Goal: Find specific page/section: Find specific page/section

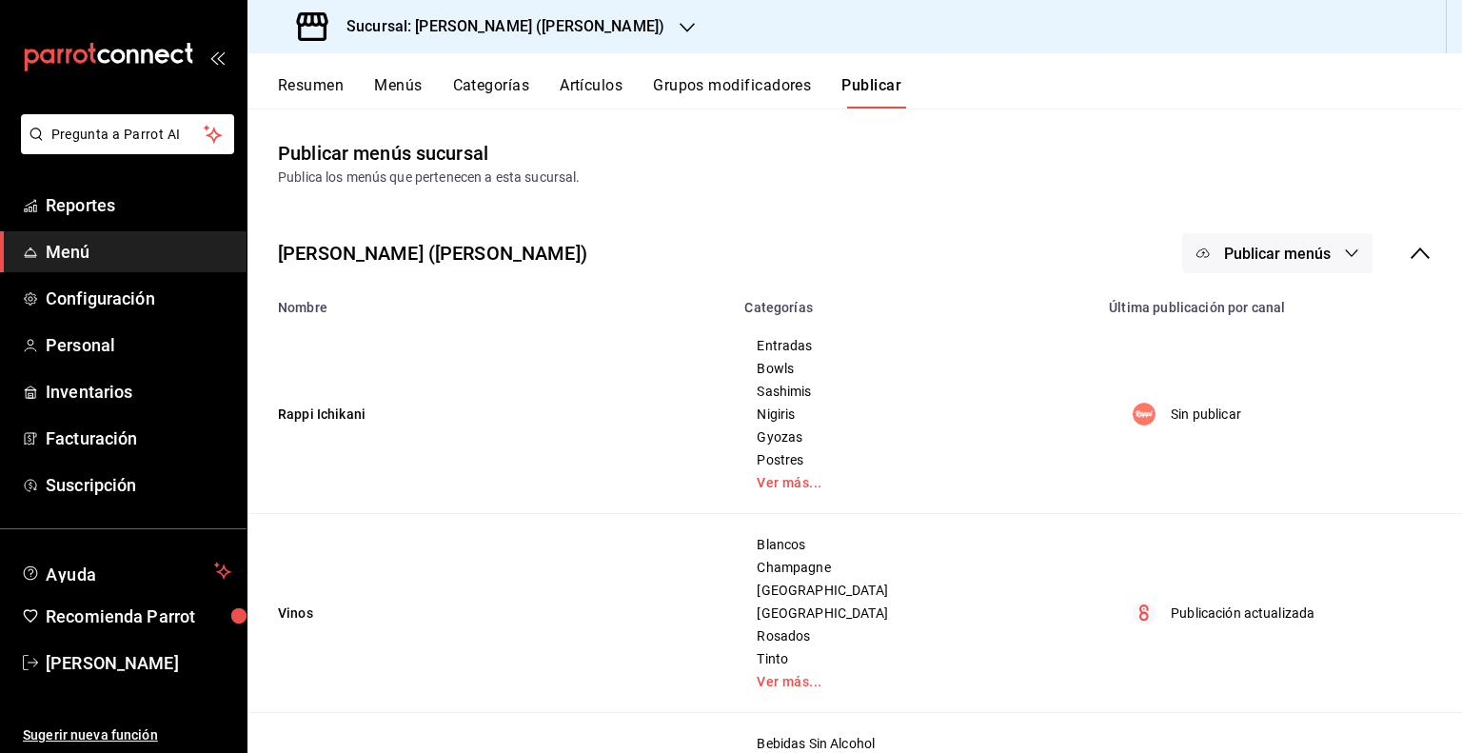
click at [466, 30] on h3 "Sucursal: [PERSON_NAME] ([PERSON_NAME])" at bounding box center [497, 26] width 333 height 23
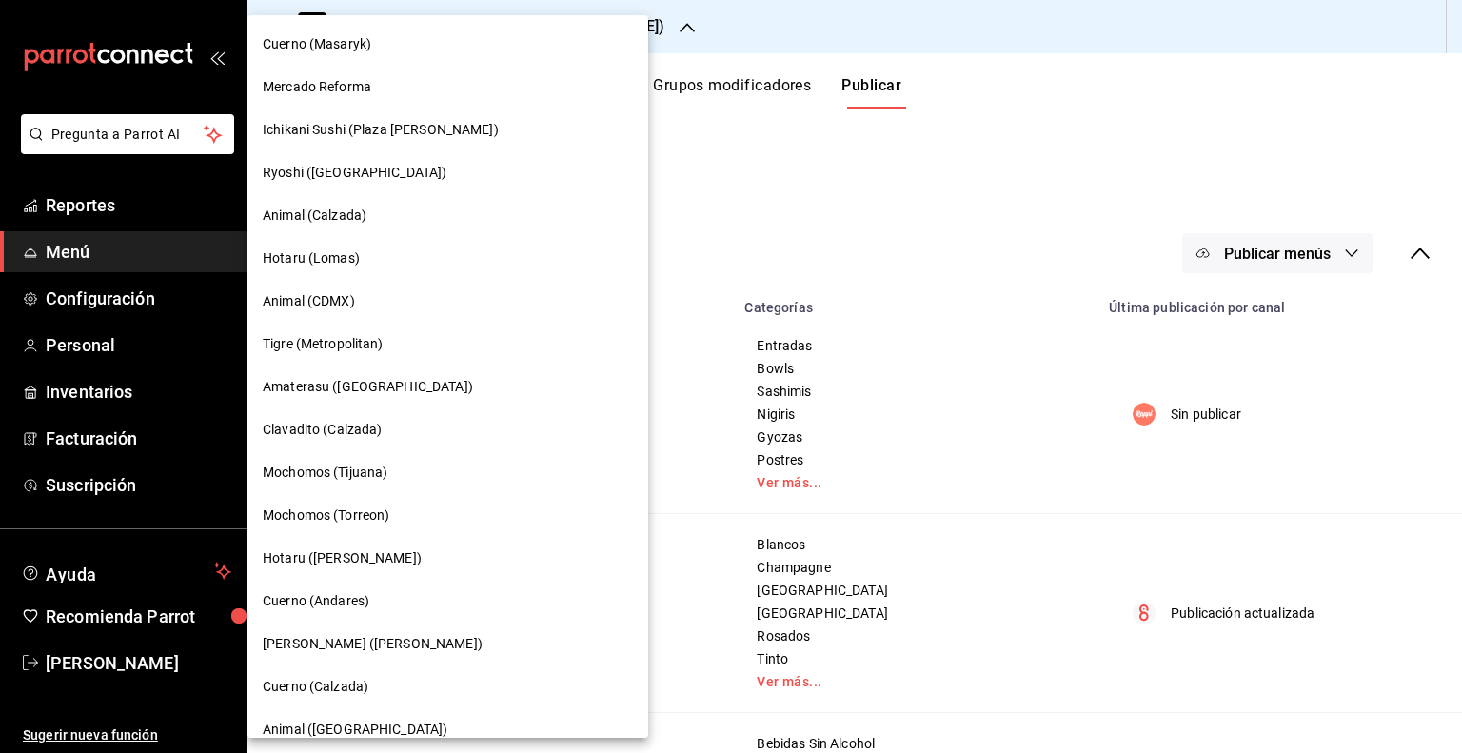
click at [384, 692] on div "Cuerno (Calzada)" at bounding box center [448, 687] width 370 height 20
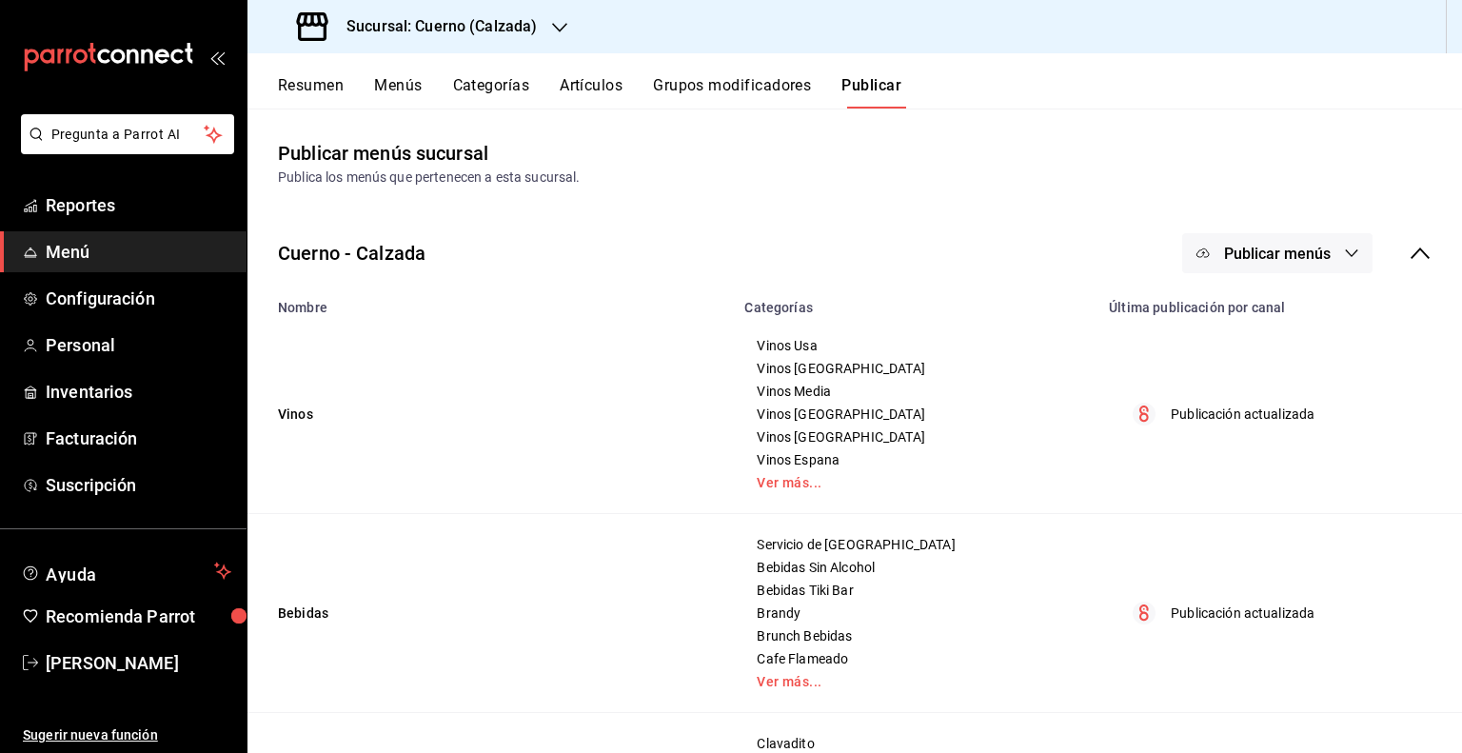
click at [614, 89] on button "Artículos" at bounding box center [591, 92] width 63 height 32
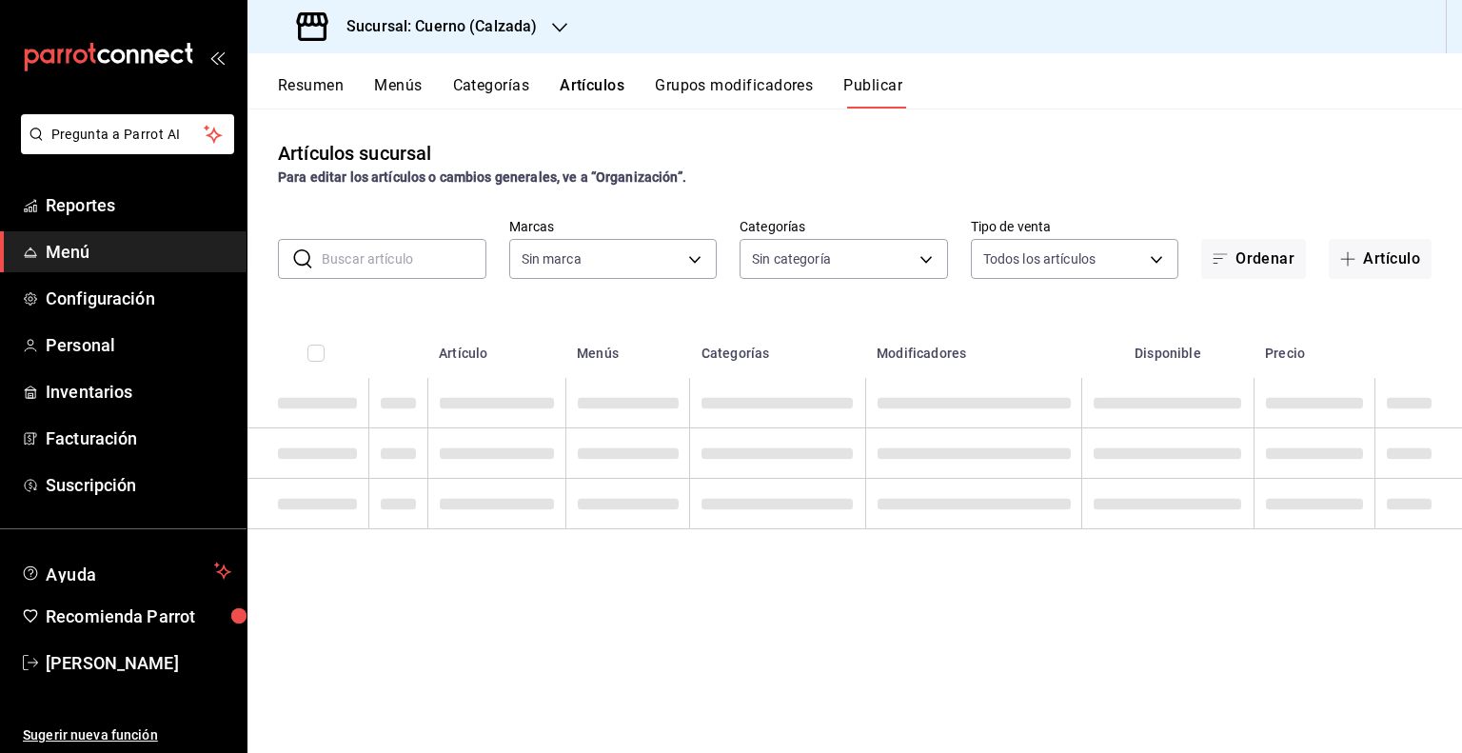
type input "b7ae777b-2dfc-42e0-9650-6cefdf37a424,c000f1c0-fb9f-4016-8e6a-f0d1e83e893d"
click at [419, 269] on input "text" at bounding box center [404, 259] width 165 height 38
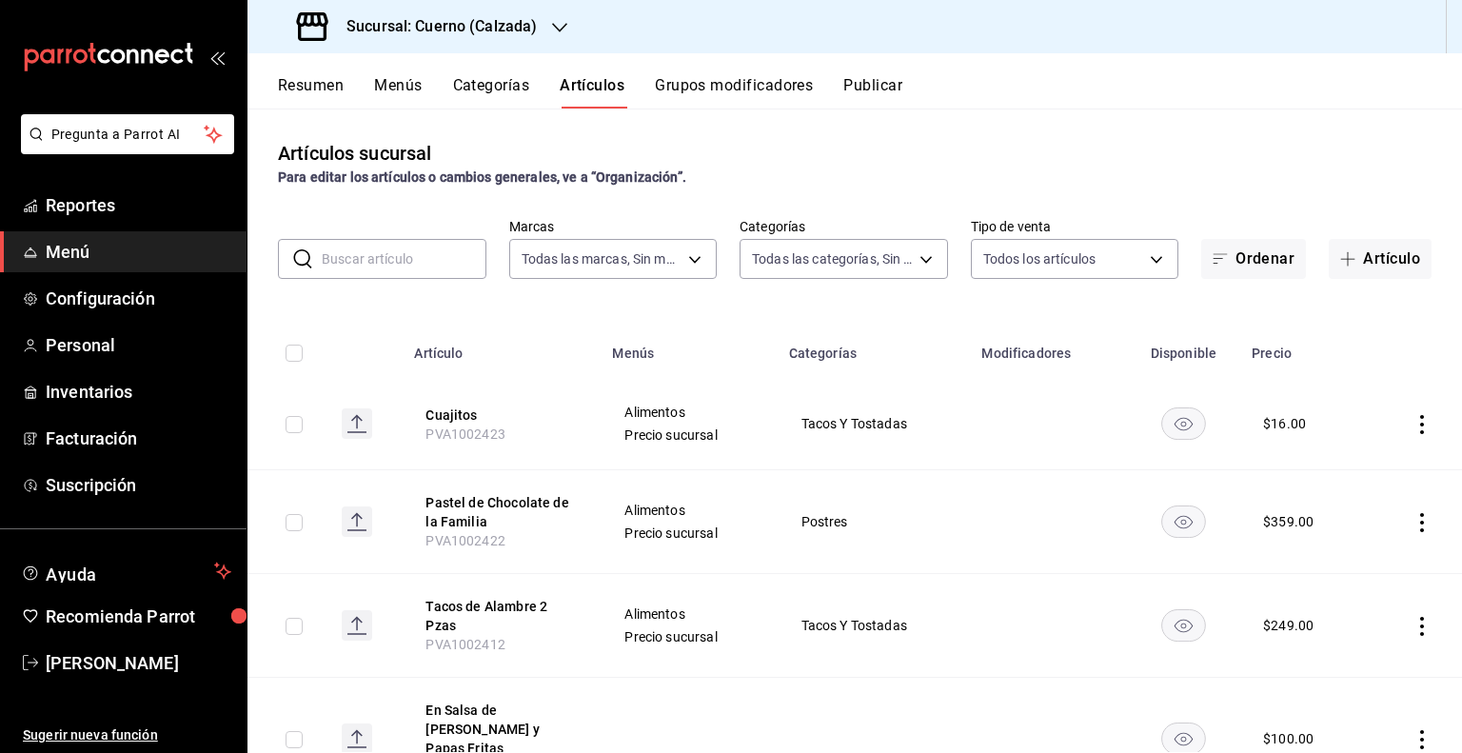
type input "b7ae777b-2dfc-42e0-9650-6cefdf37a424,c000f1c0-fb9f-4016-8e6a-f0d1e83e893d"
type input "560d4c35-d9fc-4089-91ff-402d238ea400,302845cf-2d1c-4fb1-9d9e-8d4a14396fbe,26243…"
paste input "15467"
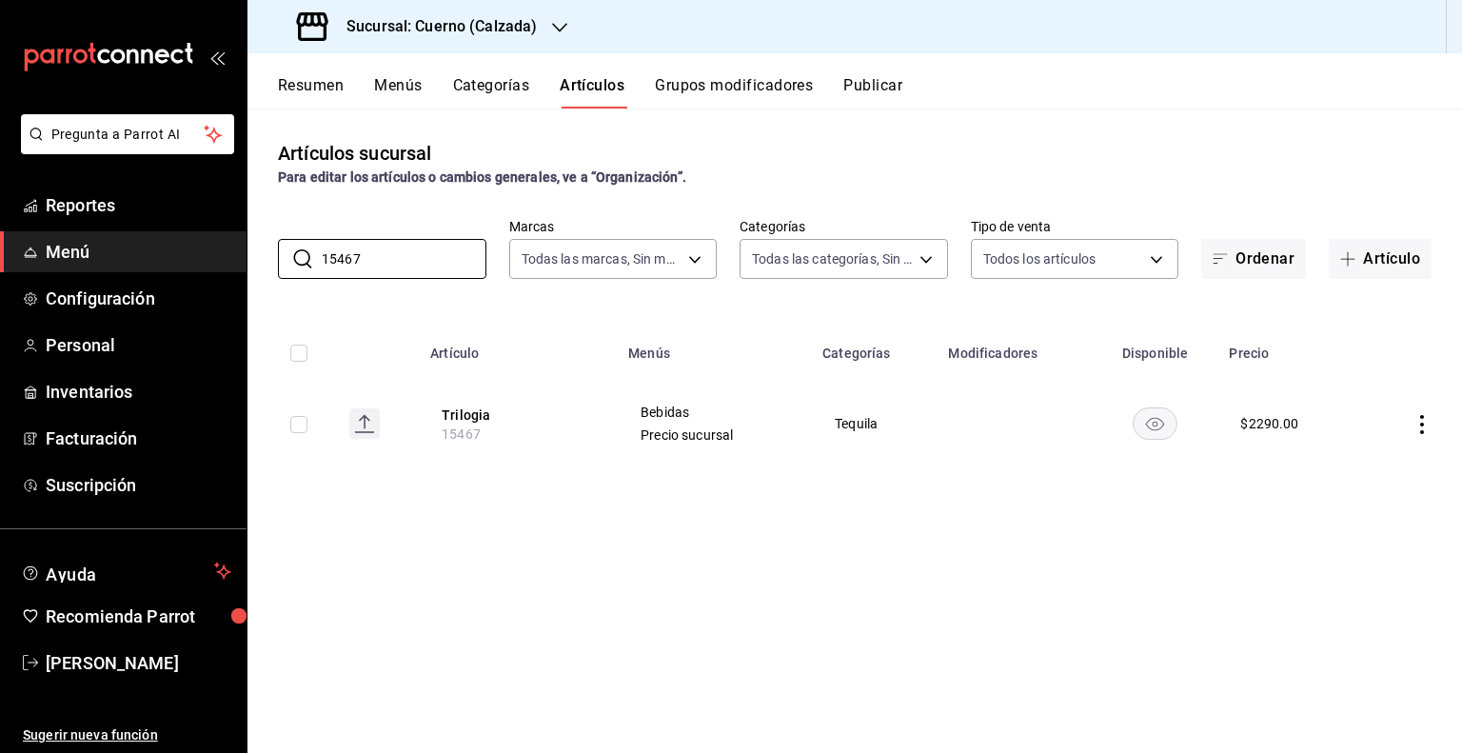
type input "15467"
